Goal: Task Accomplishment & Management: Use online tool/utility

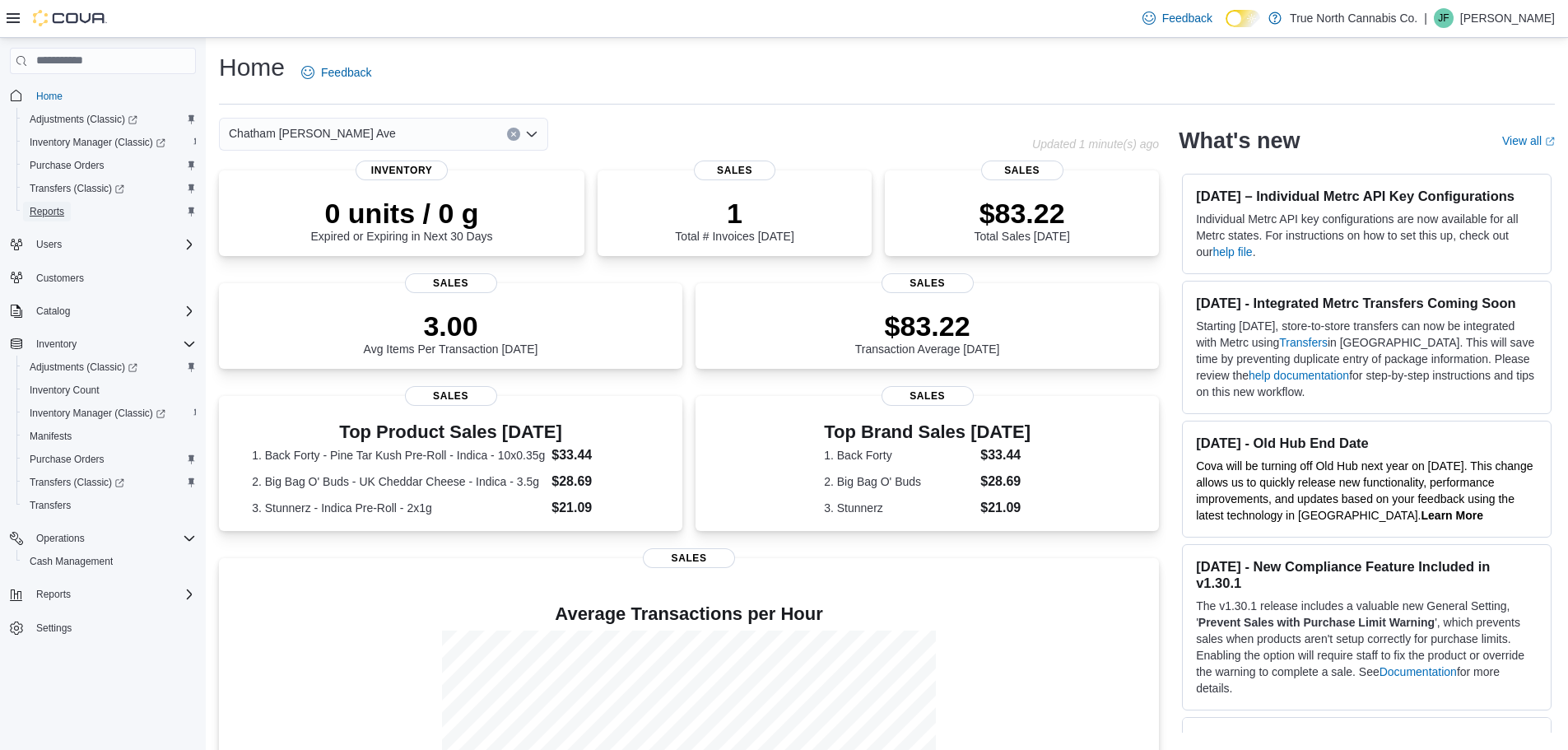
click at [61, 212] on span "Reports" at bounding box center [47, 211] width 34 height 13
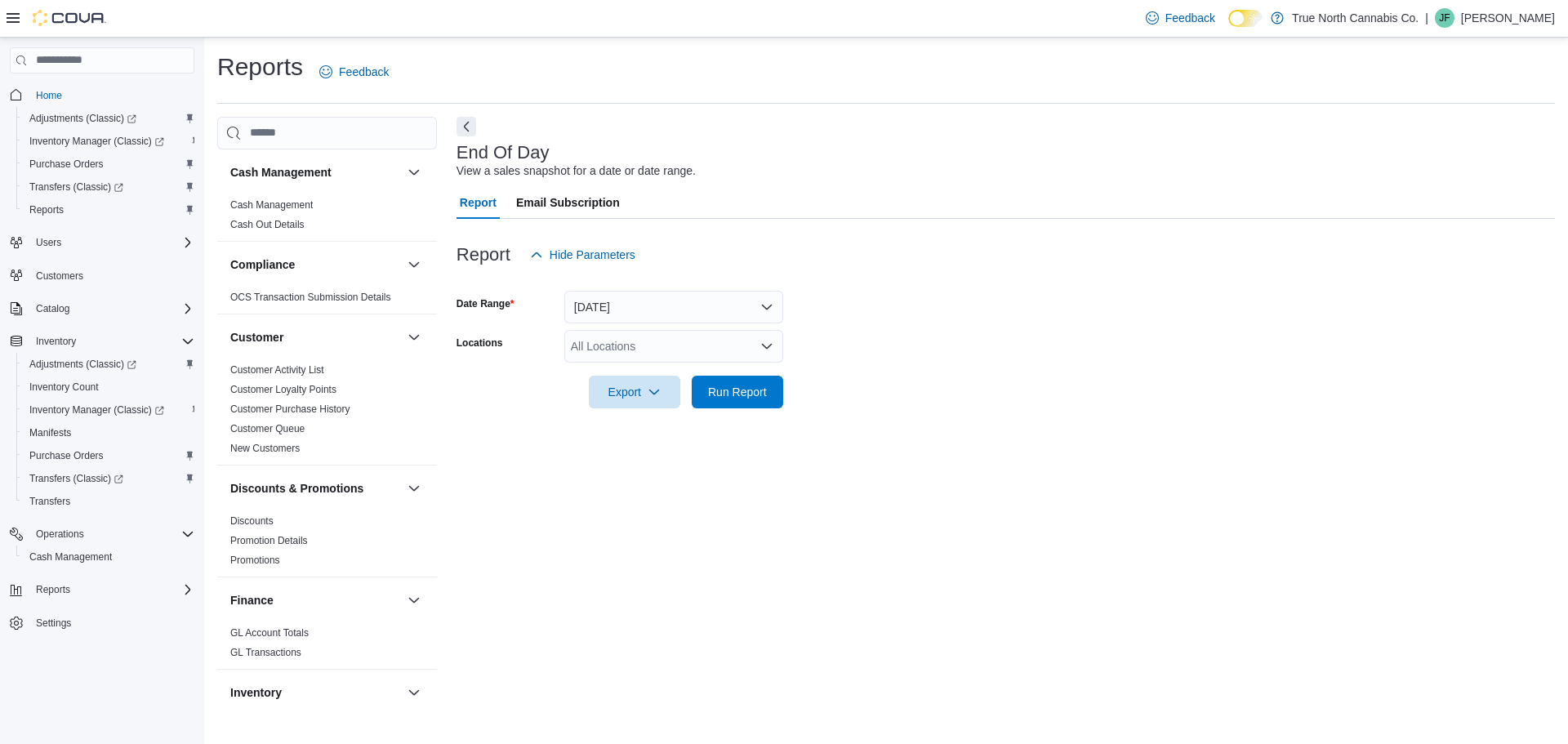
click at [589, 356] on div "All Locations" at bounding box center [674, 345] width 219 height 32
type input "***"
click at [588, 370] on icon "Choose from the following options" at bounding box center [588, 374] width 7 height 11
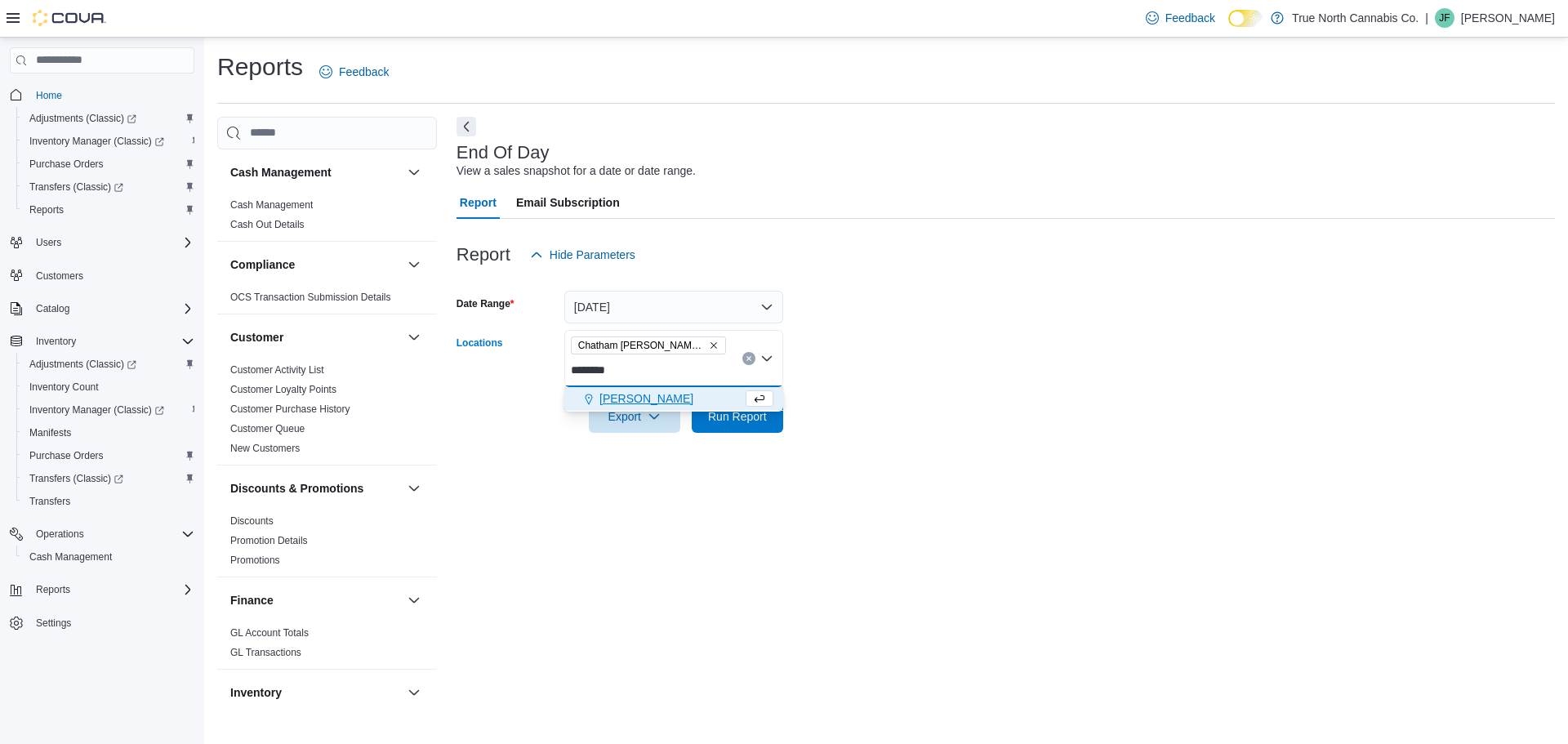
type input "********"
click at [587, 401] on icon "Choose from the following options" at bounding box center [588, 399] width 7 height 11
drag, startPoint x: 999, startPoint y: 514, endPoint x: 990, endPoint y: 507, distance: 11.4
click at [999, 514] on div "End Of Day View a sales snapshot for a date or date range. Report Email Subscri…" at bounding box center [1005, 412] width 1098 height 591
click at [739, 425] on span "Run Report" at bounding box center [737, 415] width 72 height 32
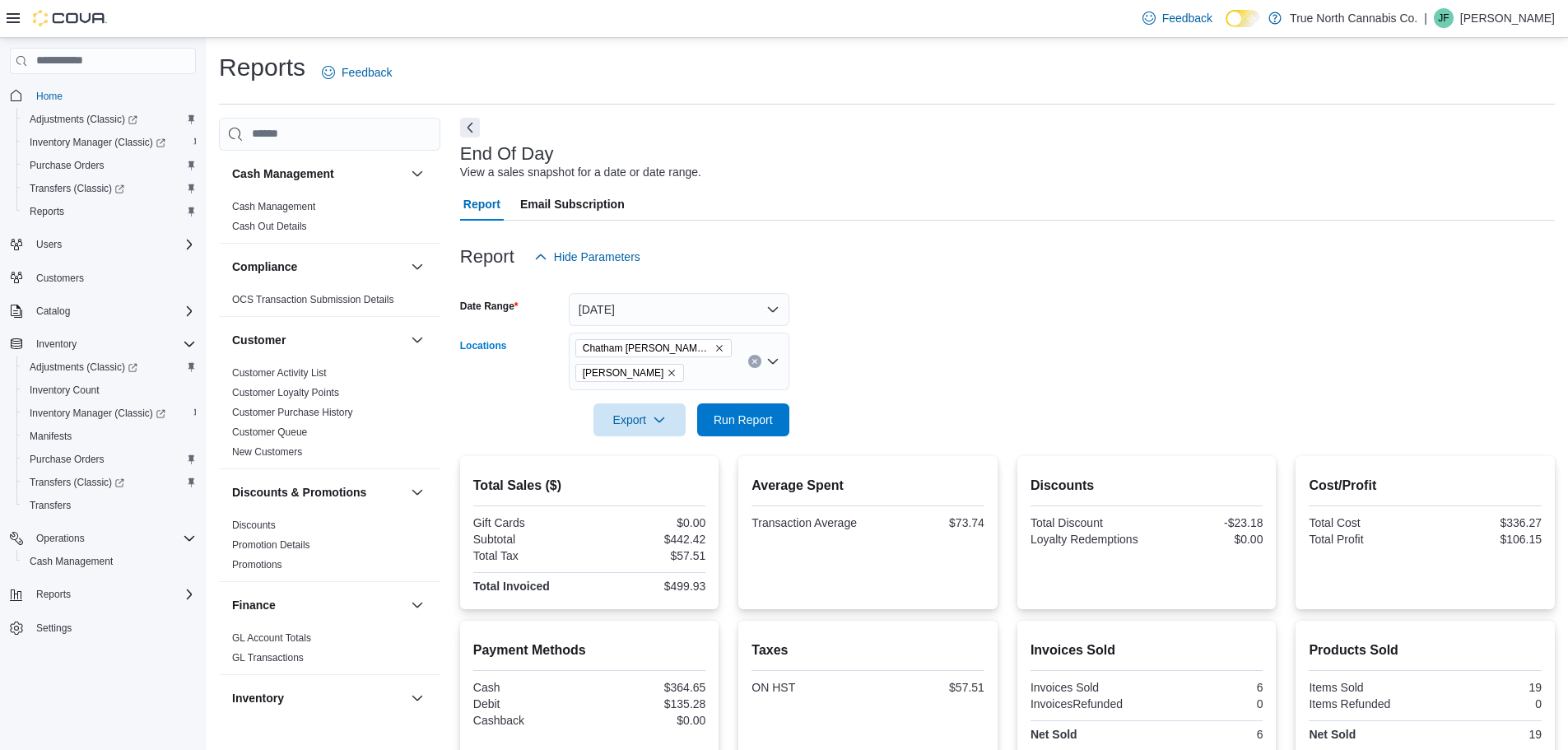
click at [667, 368] on icon "Remove Goderich from selection in this group" at bounding box center [671, 373] width 10 height 10
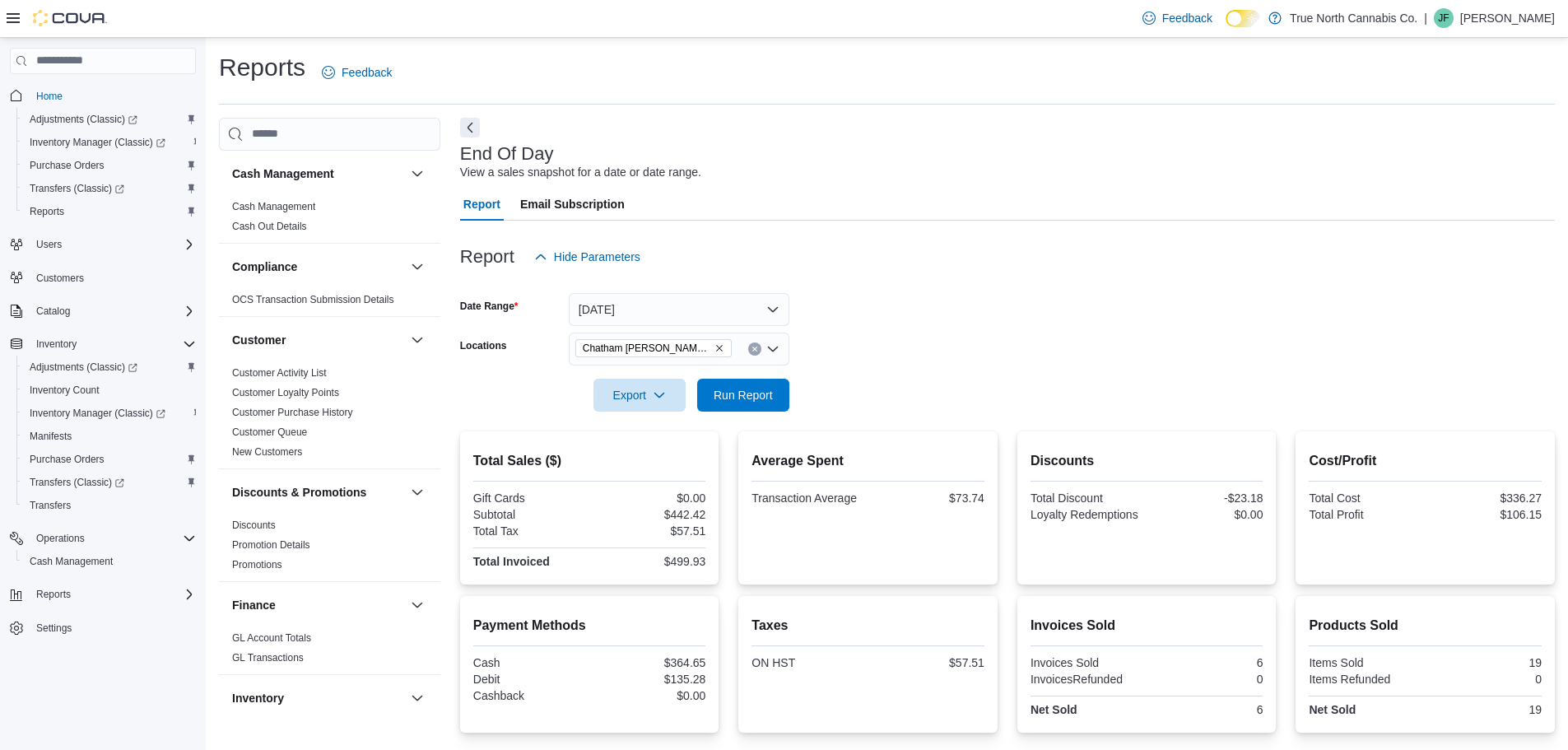
click at [829, 383] on form "Date Range [DATE] Locations [GEOGRAPHIC_DATA] [PERSON_NAME] Ave Export Run Repo…" at bounding box center [1007, 342] width 1095 height 139
click at [767, 395] on span "Run Report" at bounding box center [743, 394] width 59 height 17
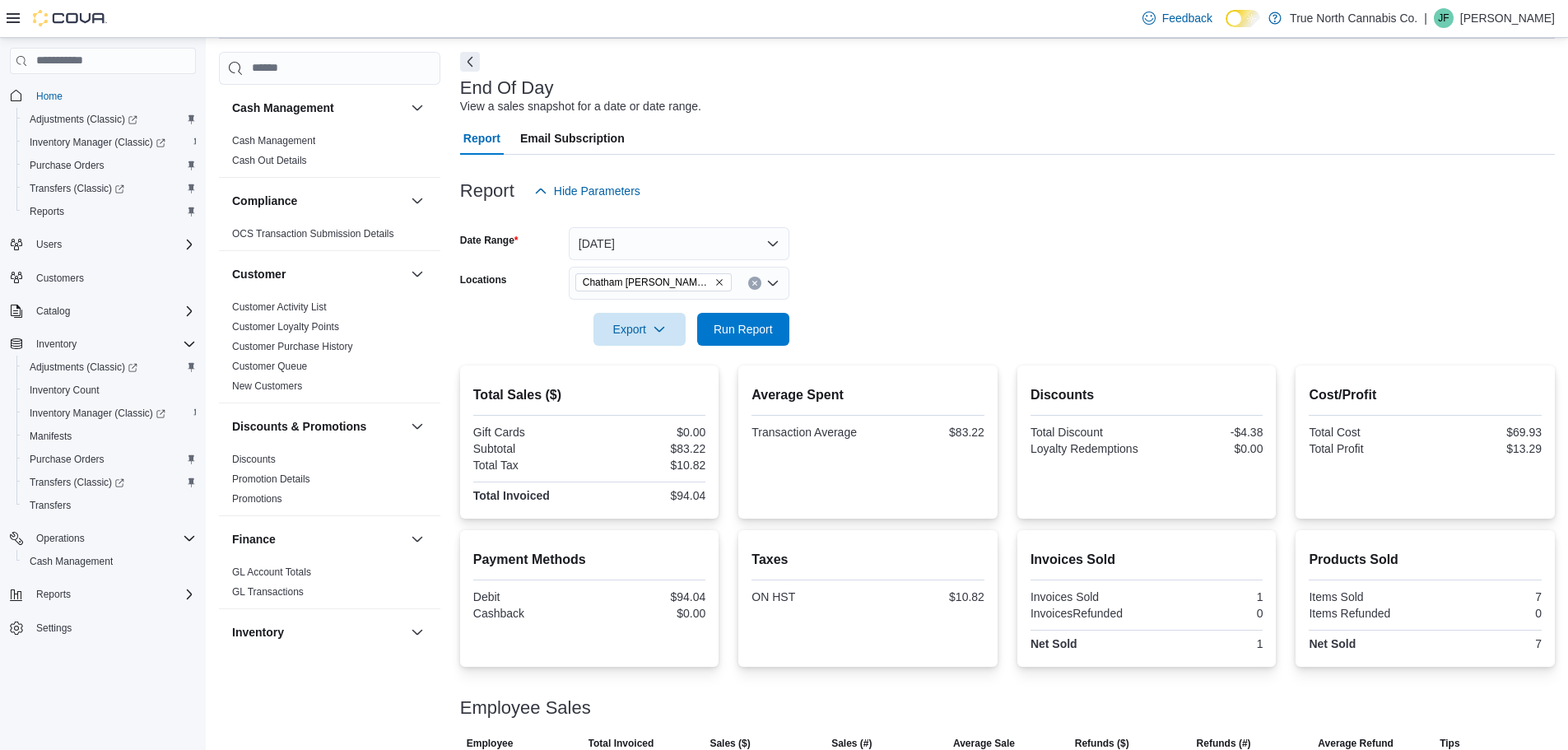
scroll to position [120, 0]
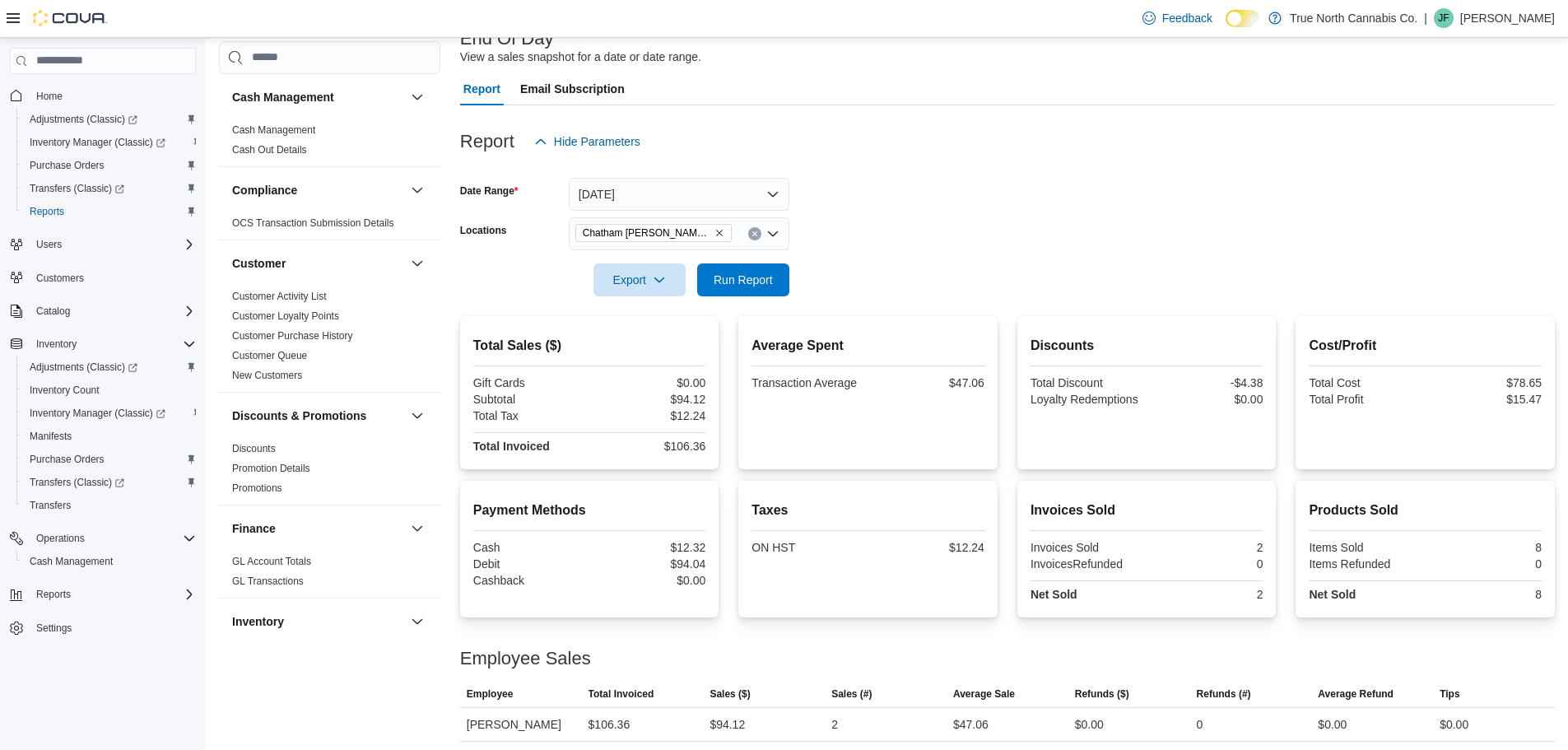
scroll to position [120, 0]
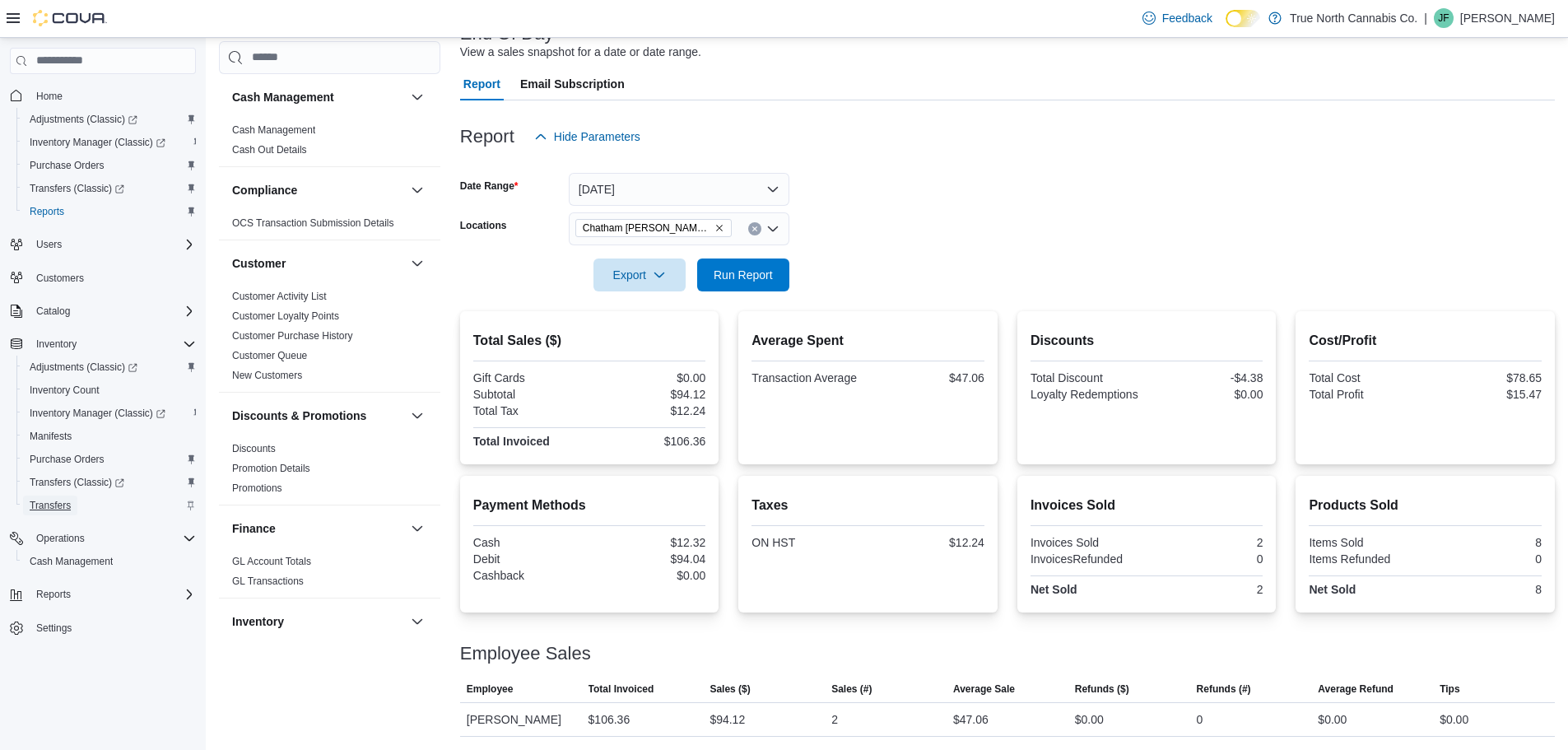
click at [53, 499] on span "Transfers" at bounding box center [50, 505] width 42 height 13
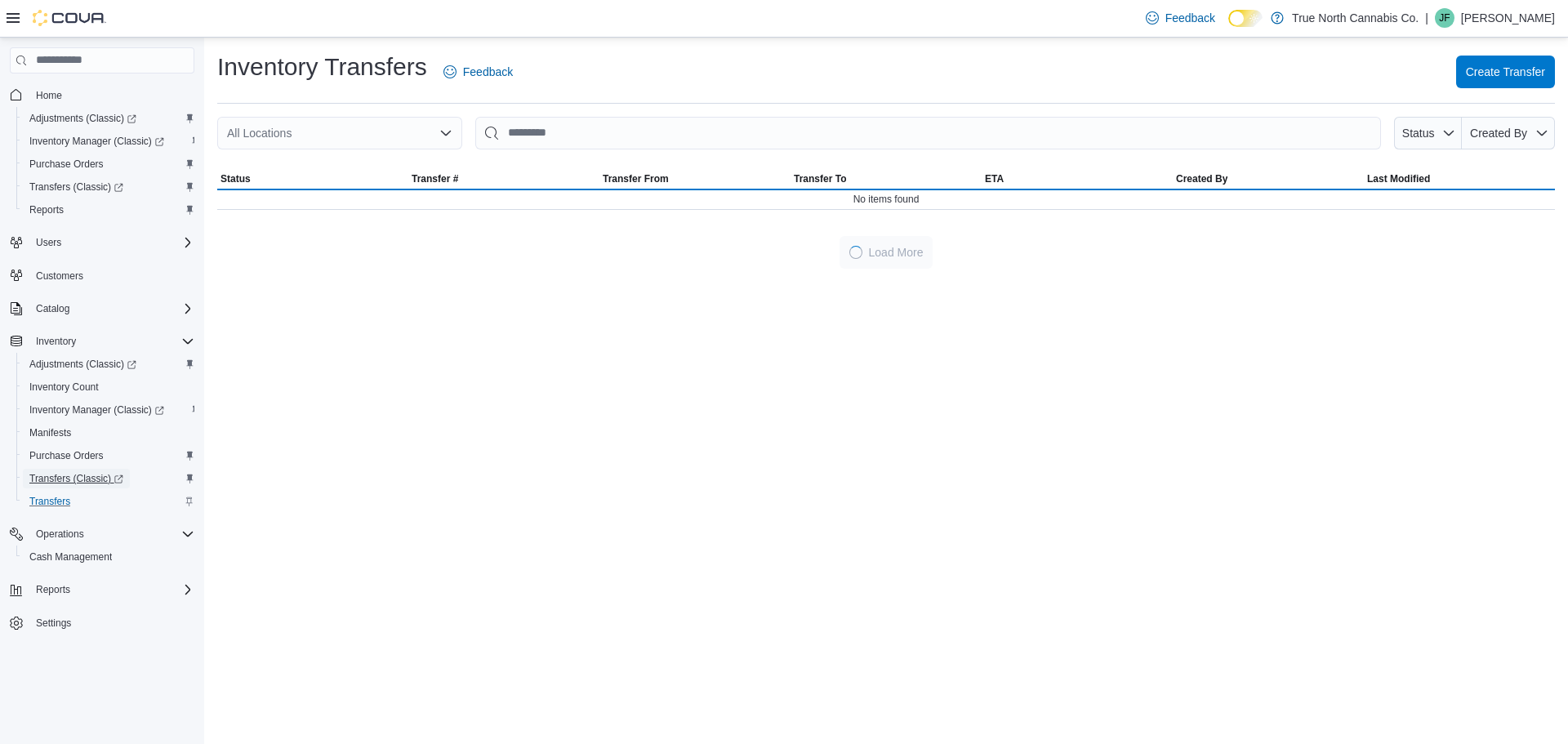
click at [68, 478] on span "Transfers (Classic)" at bounding box center [76, 478] width 94 height 13
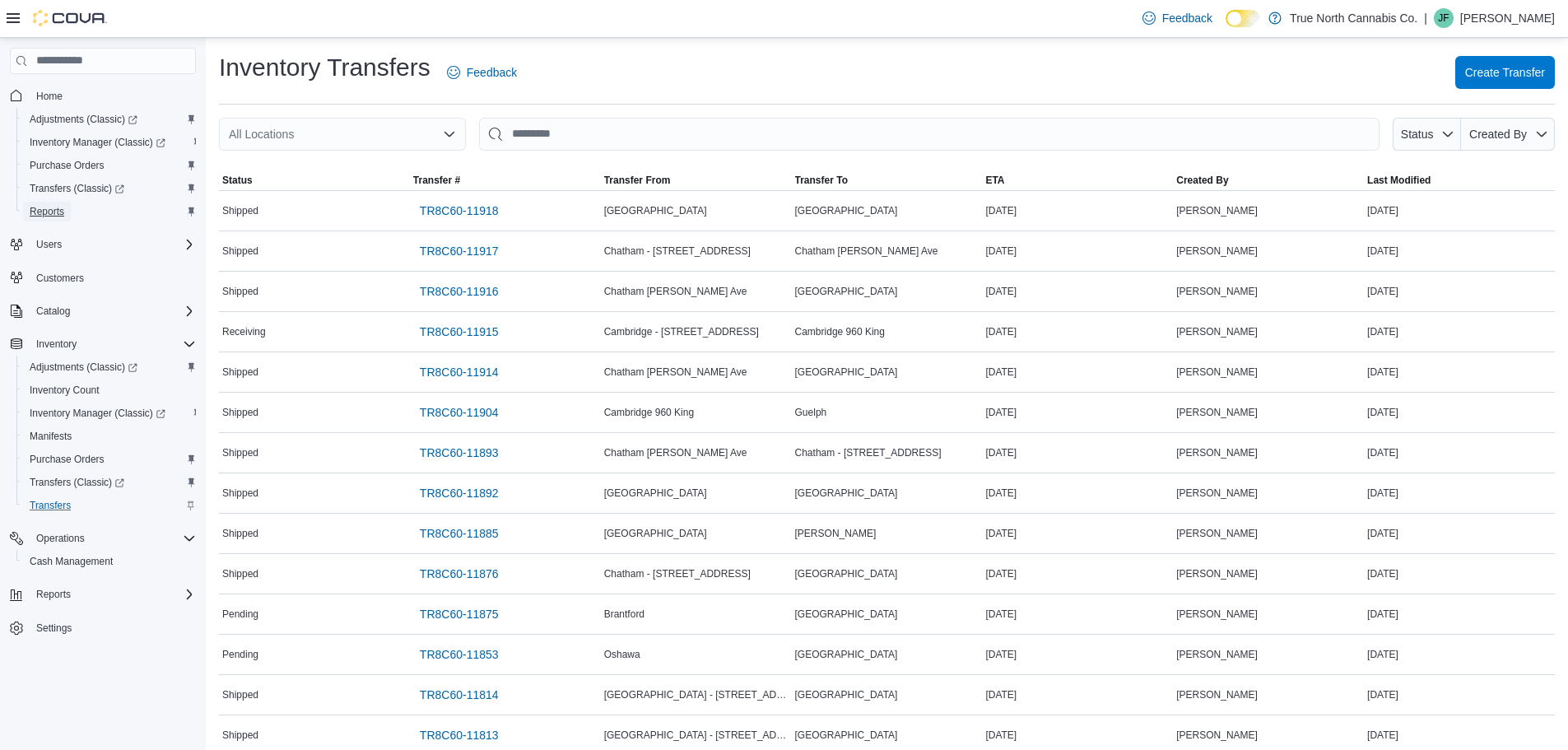
click at [44, 208] on span "Reports" at bounding box center [47, 211] width 34 height 13
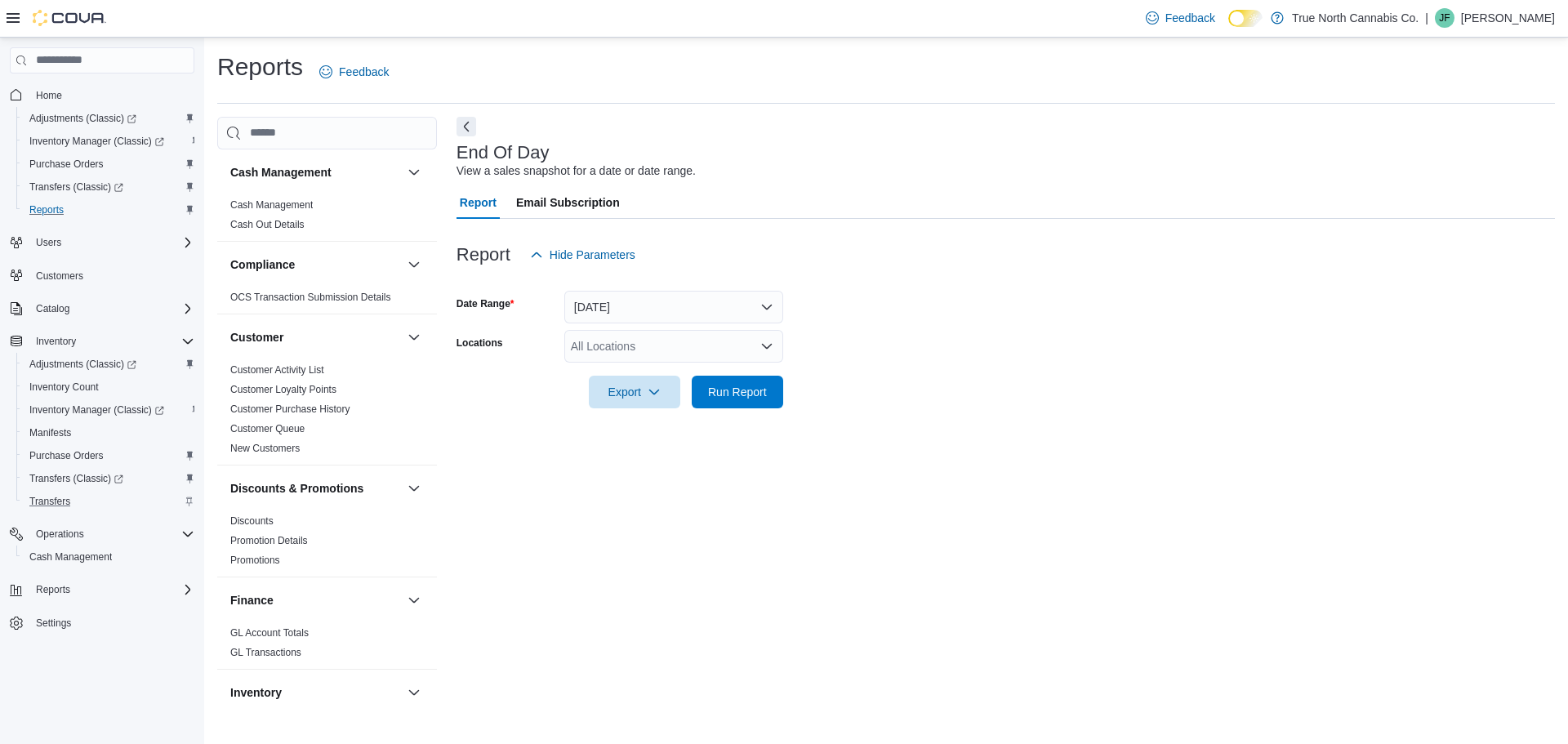
click at [641, 343] on div "All Locations" at bounding box center [674, 345] width 219 height 32
type input "***"
click at [648, 365] on span "Chatham [PERSON_NAME] Ave" at bounding box center [682, 373] width 166 height 17
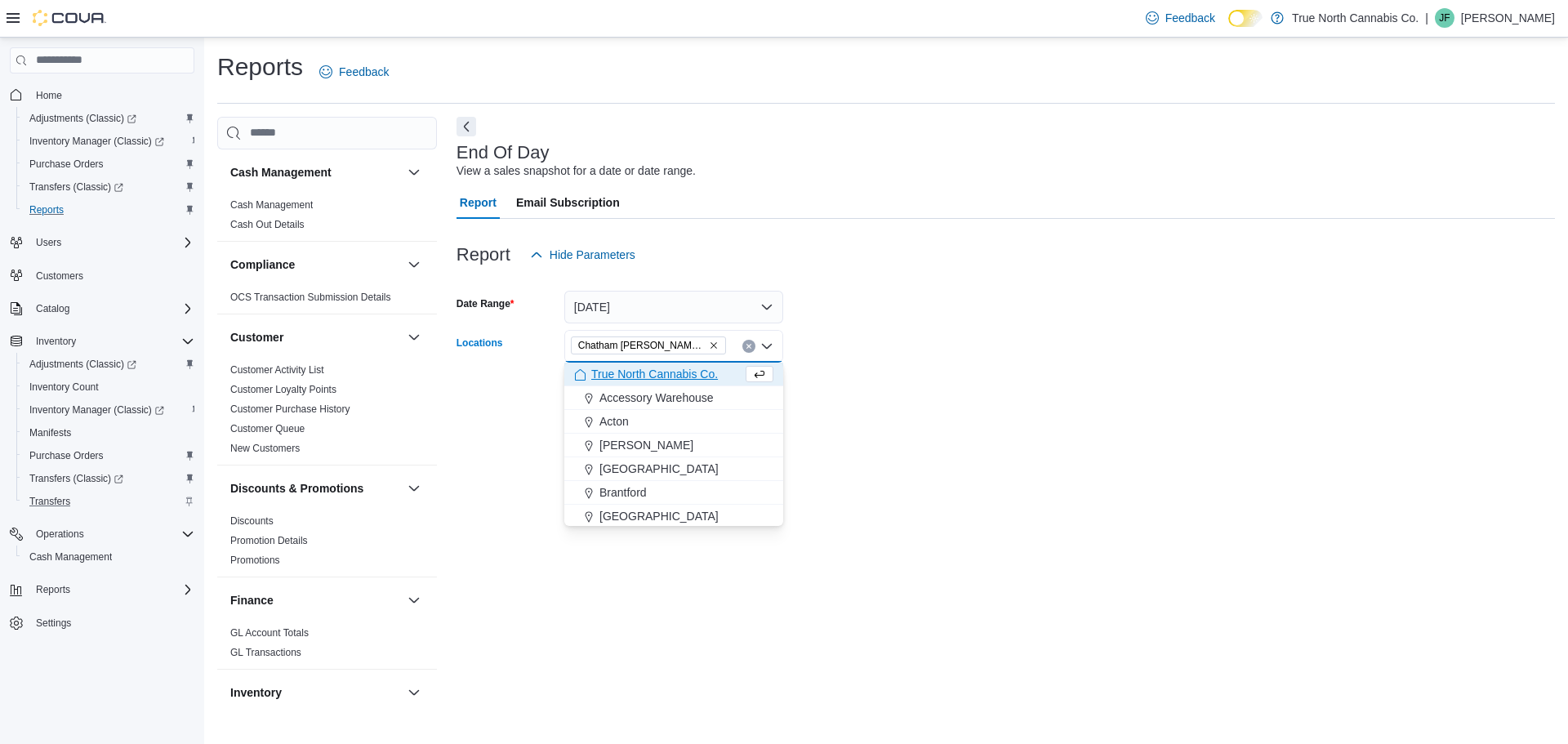
click at [824, 403] on form "Date Range Today Locations Chatham McNaughton Ave Combo box. Selected. Chatham …" at bounding box center [1005, 339] width 1098 height 138
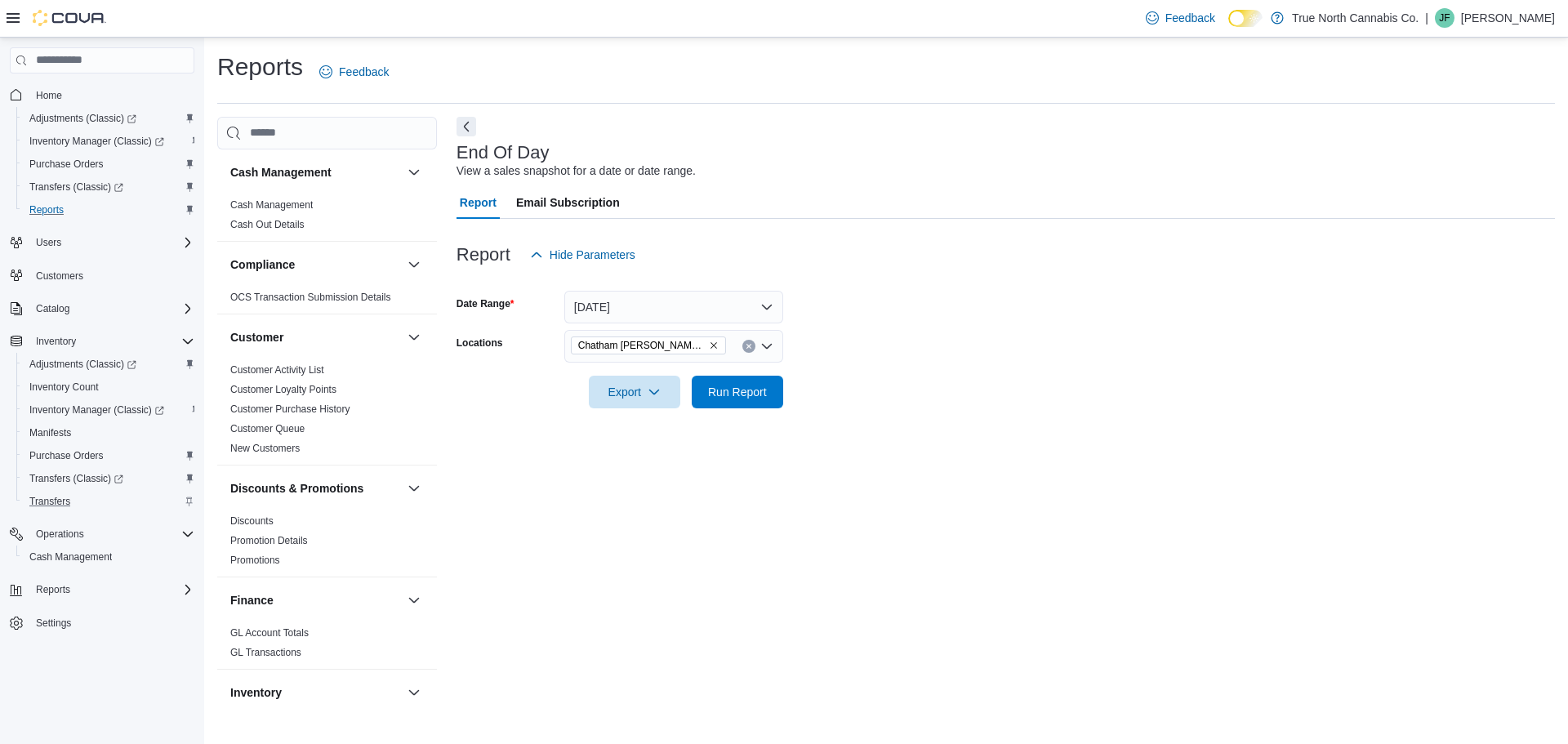
click at [741, 408] on div at bounding box center [1005, 418] width 1098 height 19
click at [741, 400] on span "Run Report" at bounding box center [737, 391] width 72 height 32
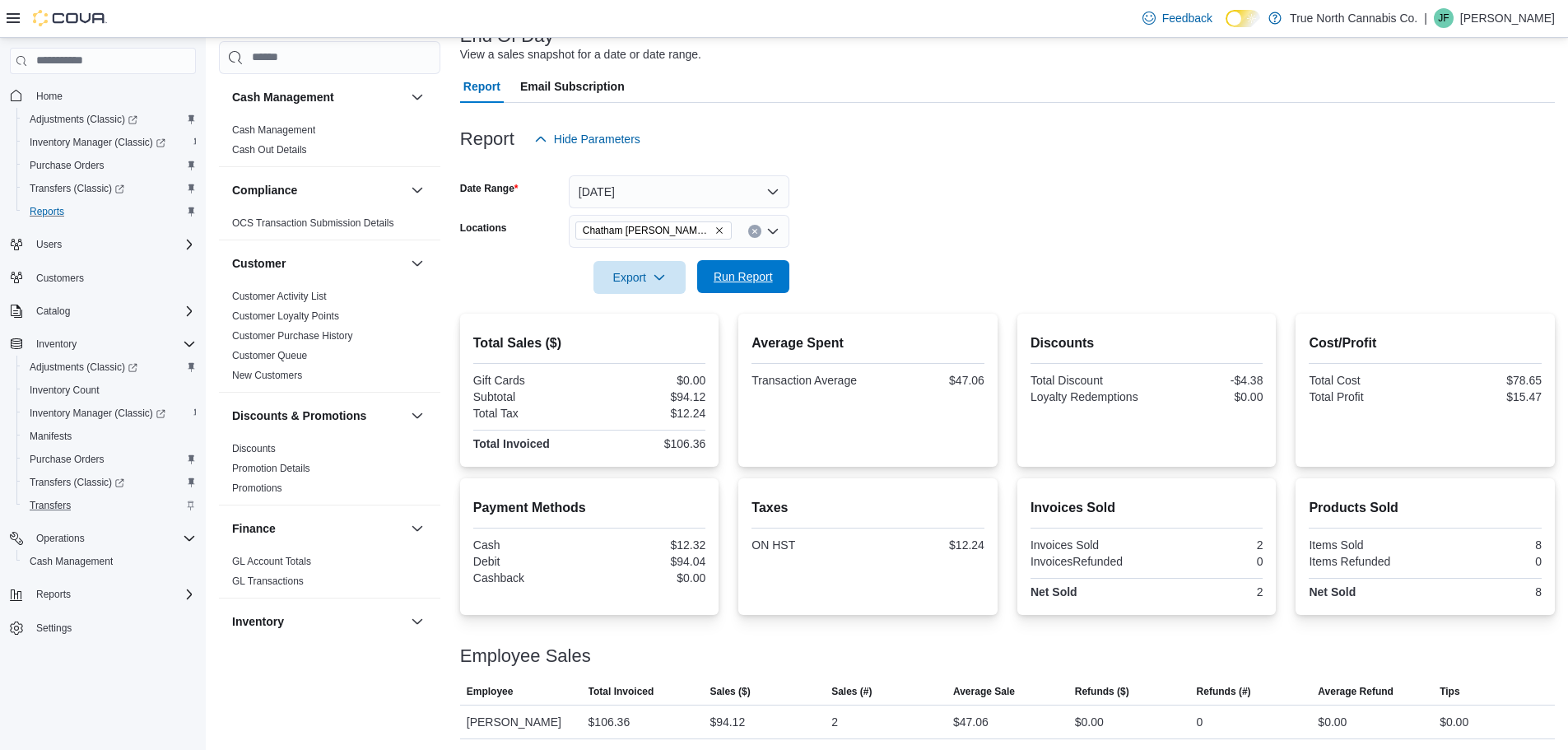
scroll to position [120, 0]
